Goal: Find specific page/section: Find specific page/section

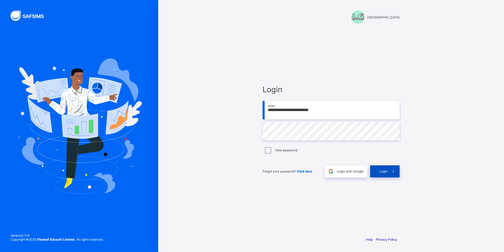
click at [383, 173] on div "Login" at bounding box center [385, 171] width 30 height 12
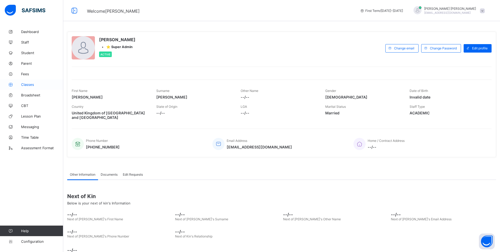
click at [24, 85] on span "Classes" at bounding box center [42, 84] width 42 height 4
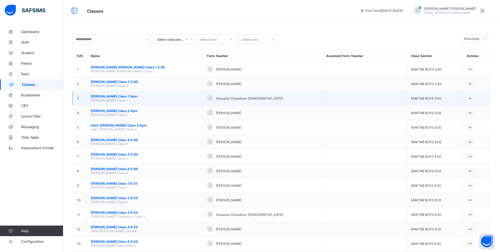
click at [119, 97] on span "[PERSON_NAME] Class 1 5pm" at bounding box center [145, 96] width 108 height 4
